Goal: Information Seeking & Learning: Learn about a topic

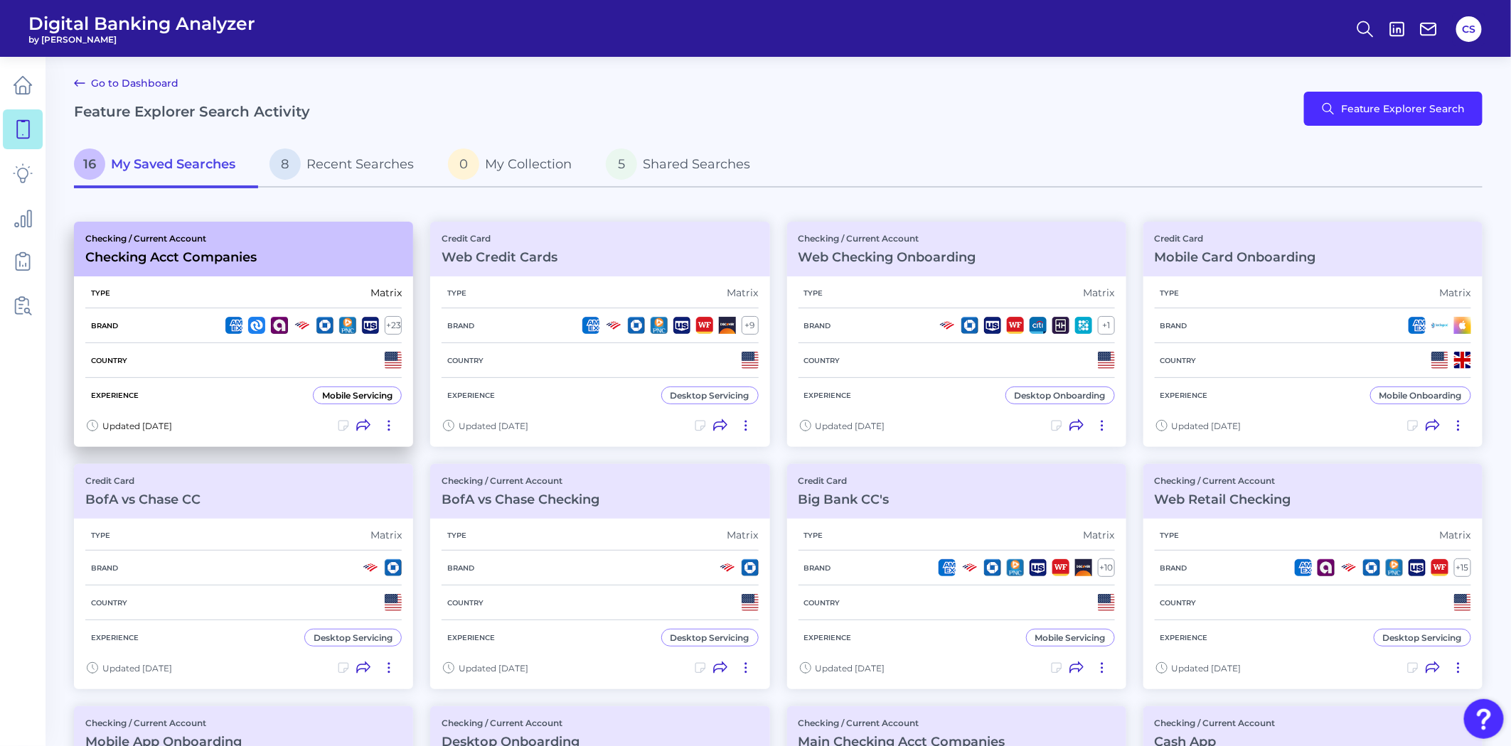
click at [252, 384] on div "Experience Mobile Servicing" at bounding box center [243, 395] width 316 height 35
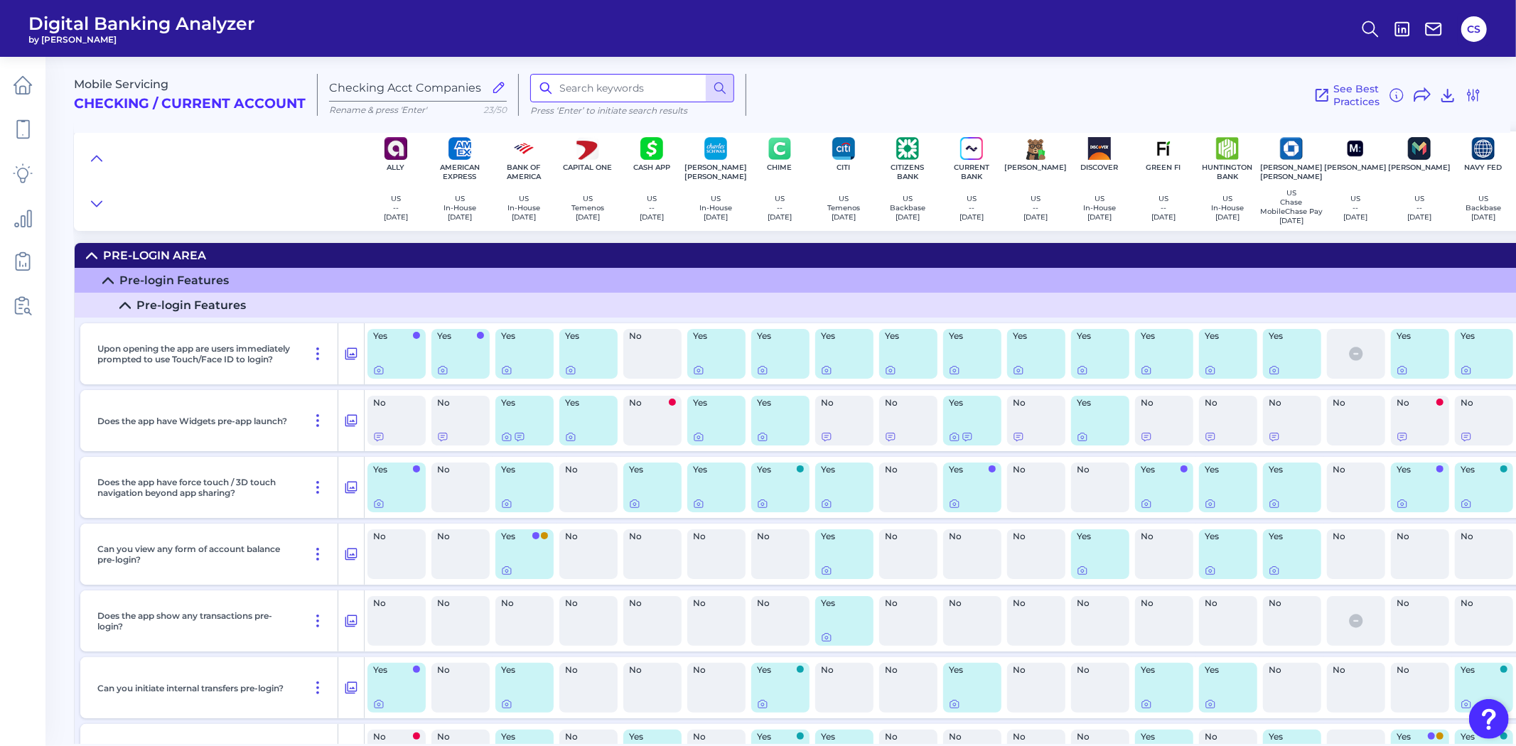
click at [601, 89] on input at bounding box center [632, 88] width 204 height 28
type input "security"
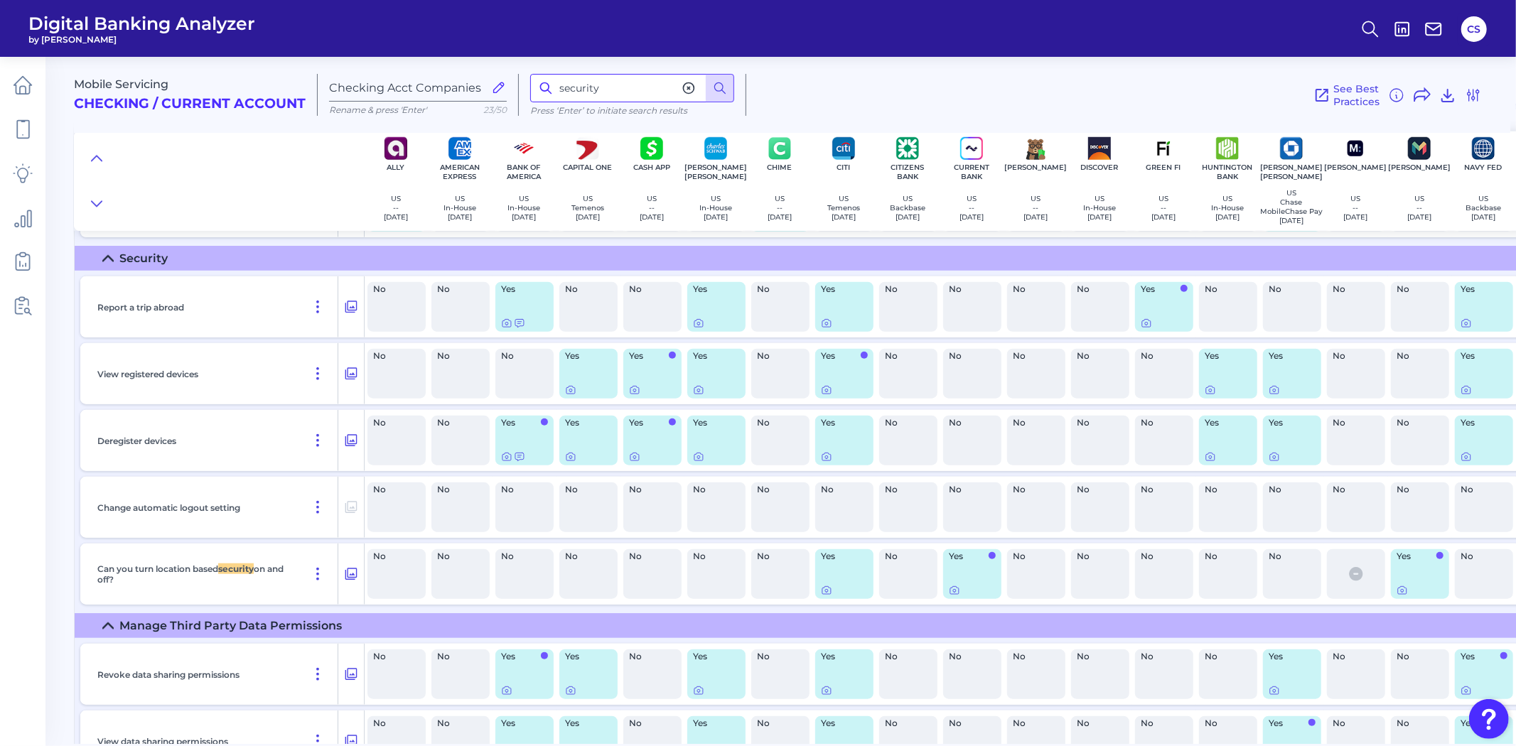
scroll to position [14664, 0]
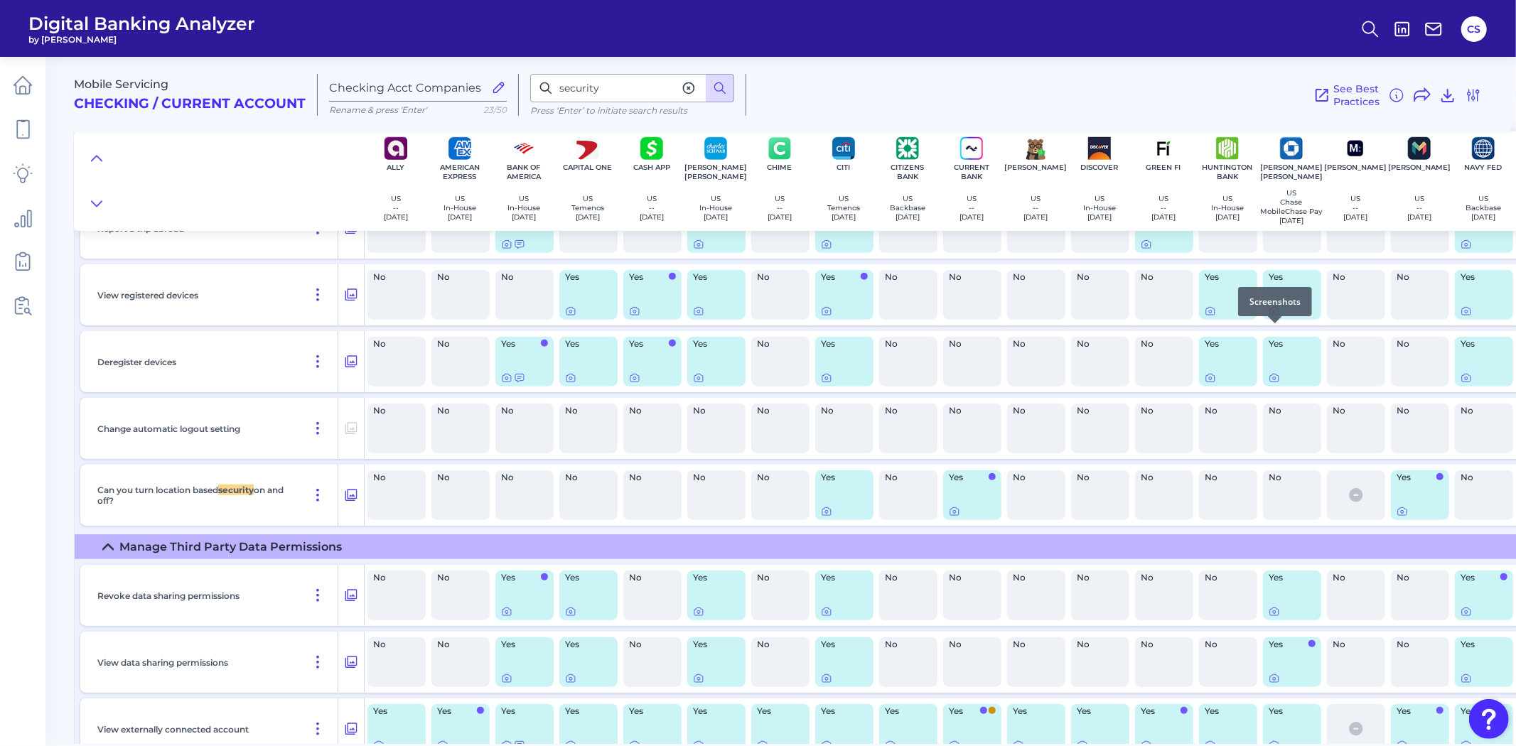
click at [1273, 313] on icon at bounding box center [1274, 312] width 3 height 3
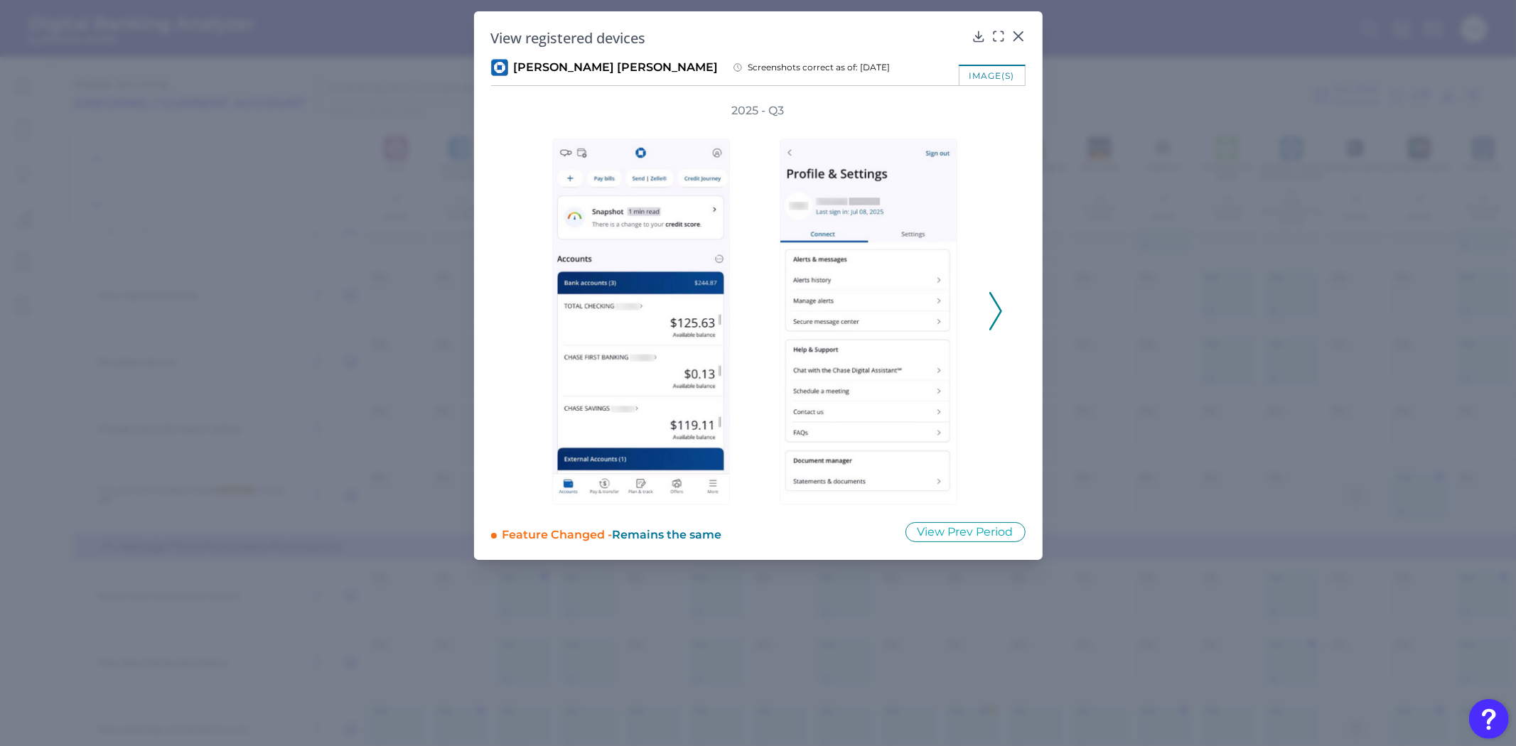
click at [993, 296] on icon at bounding box center [996, 311] width 13 height 38
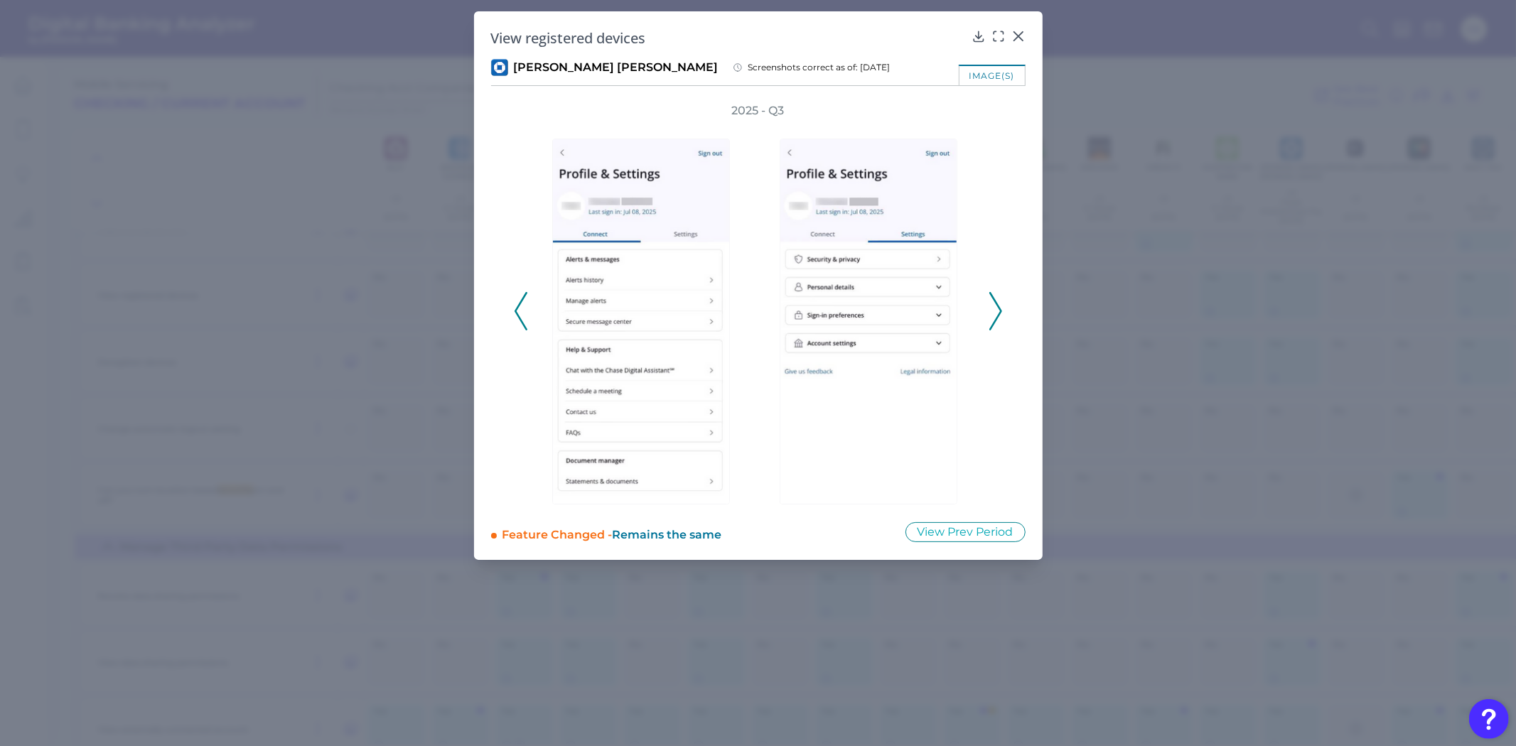
click at [993, 296] on icon at bounding box center [996, 311] width 13 height 38
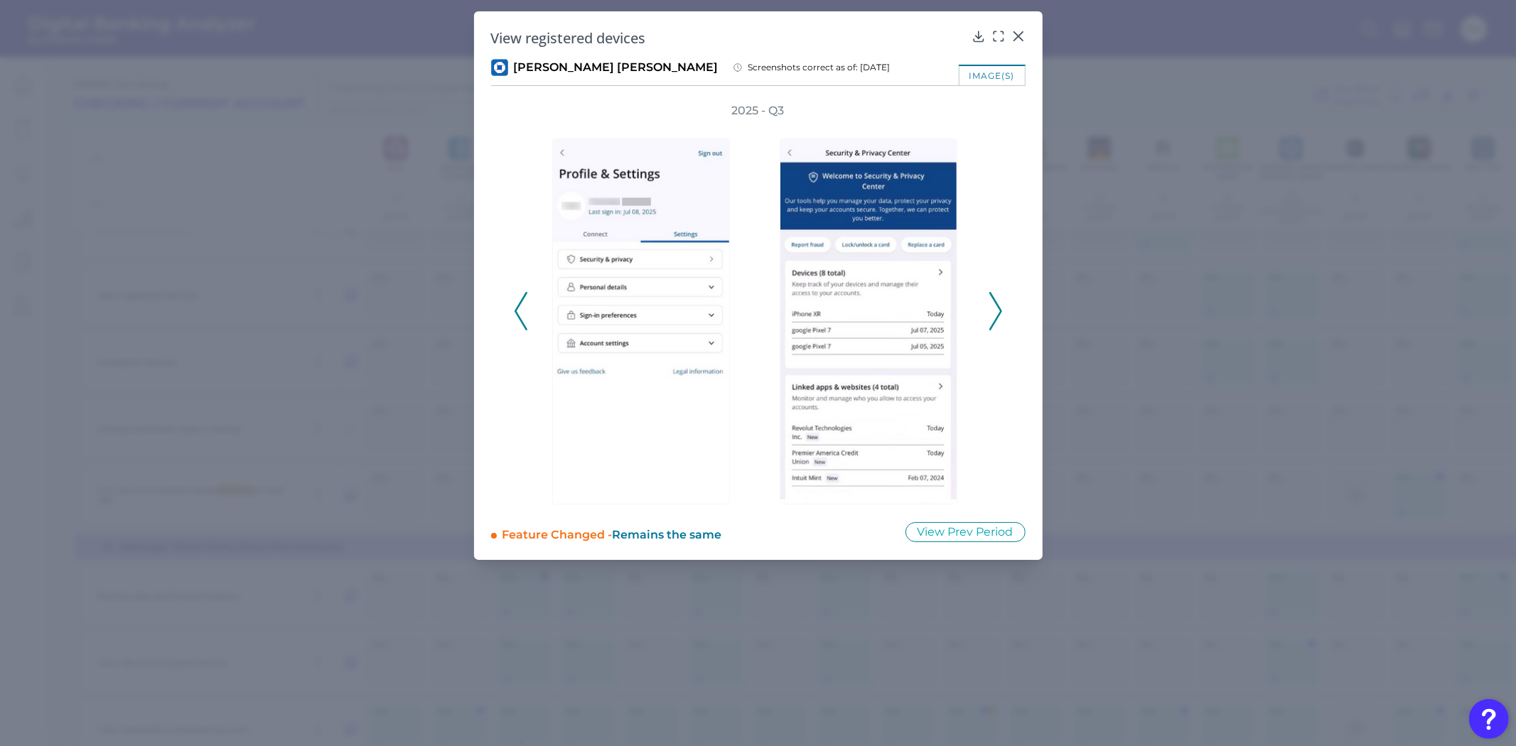
click at [993, 296] on icon at bounding box center [996, 311] width 13 height 38
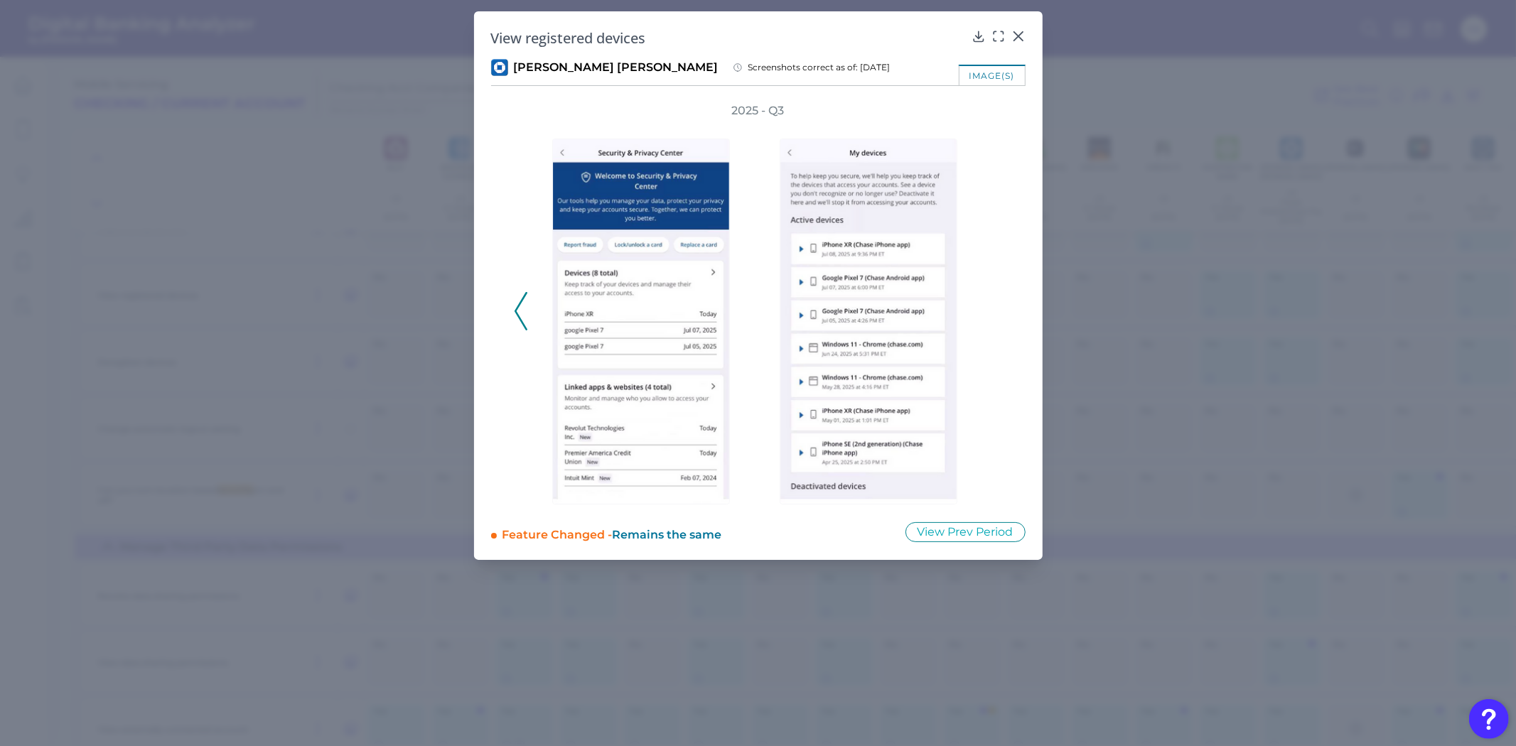
click at [502, 289] on div "2025 - Q3" at bounding box center [758, 304] width 535 height 402
click at [509, 293] on div "2025 - Q3" at bounding box center [758, 304] width 535 height 402
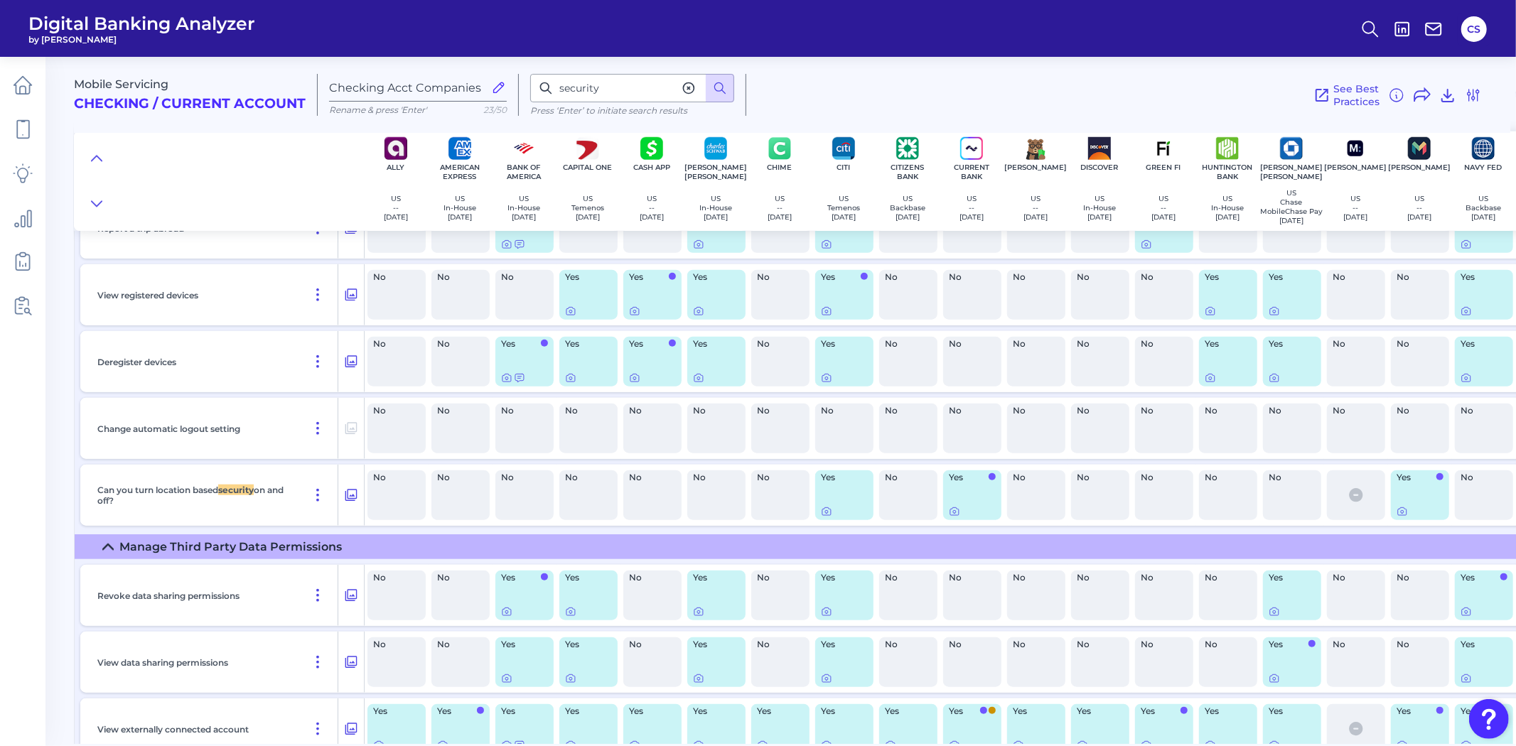
scroll to position [14585, 0]
